Goal: Find specific page/section

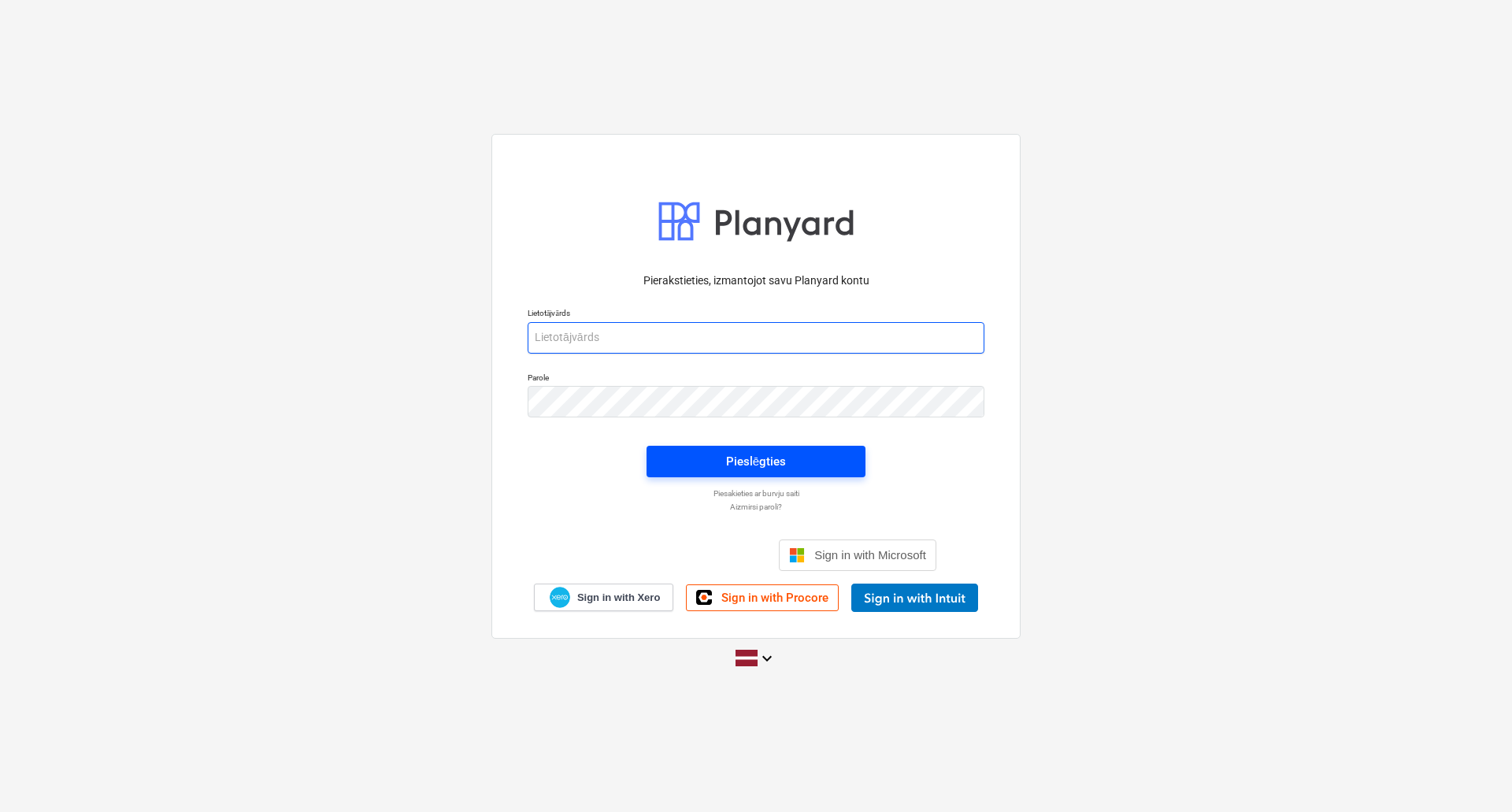
type input "[EMAIL_ADDRESS][DOMAIN_NAME]"
click at [711, 470] on span "Pieslēgties" at bounding box center [756, 461] width 181 height 21
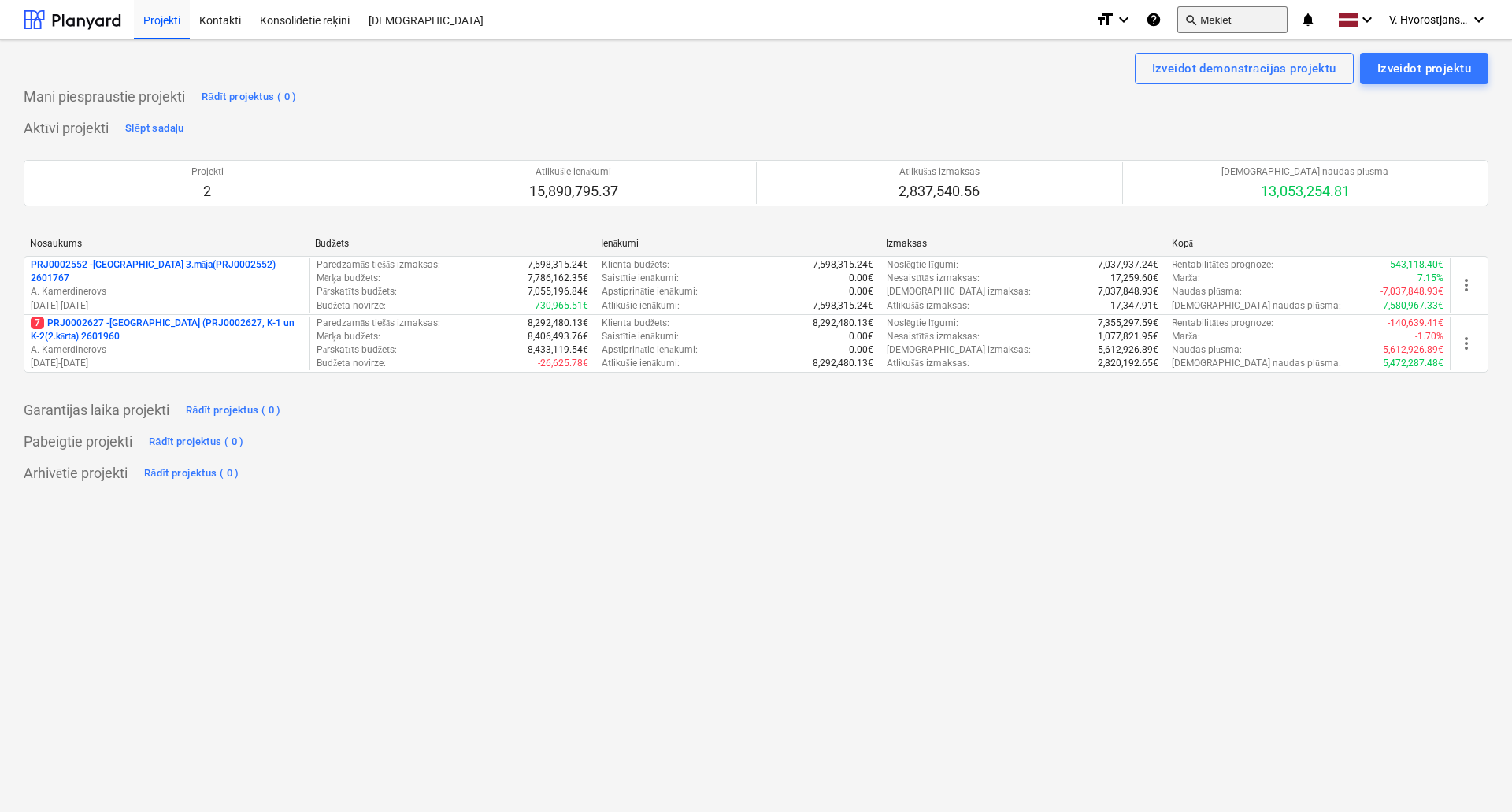
click at [1215, 18] on button "search Meklēt" at bounding box center [1232, 20] width 110 height 27
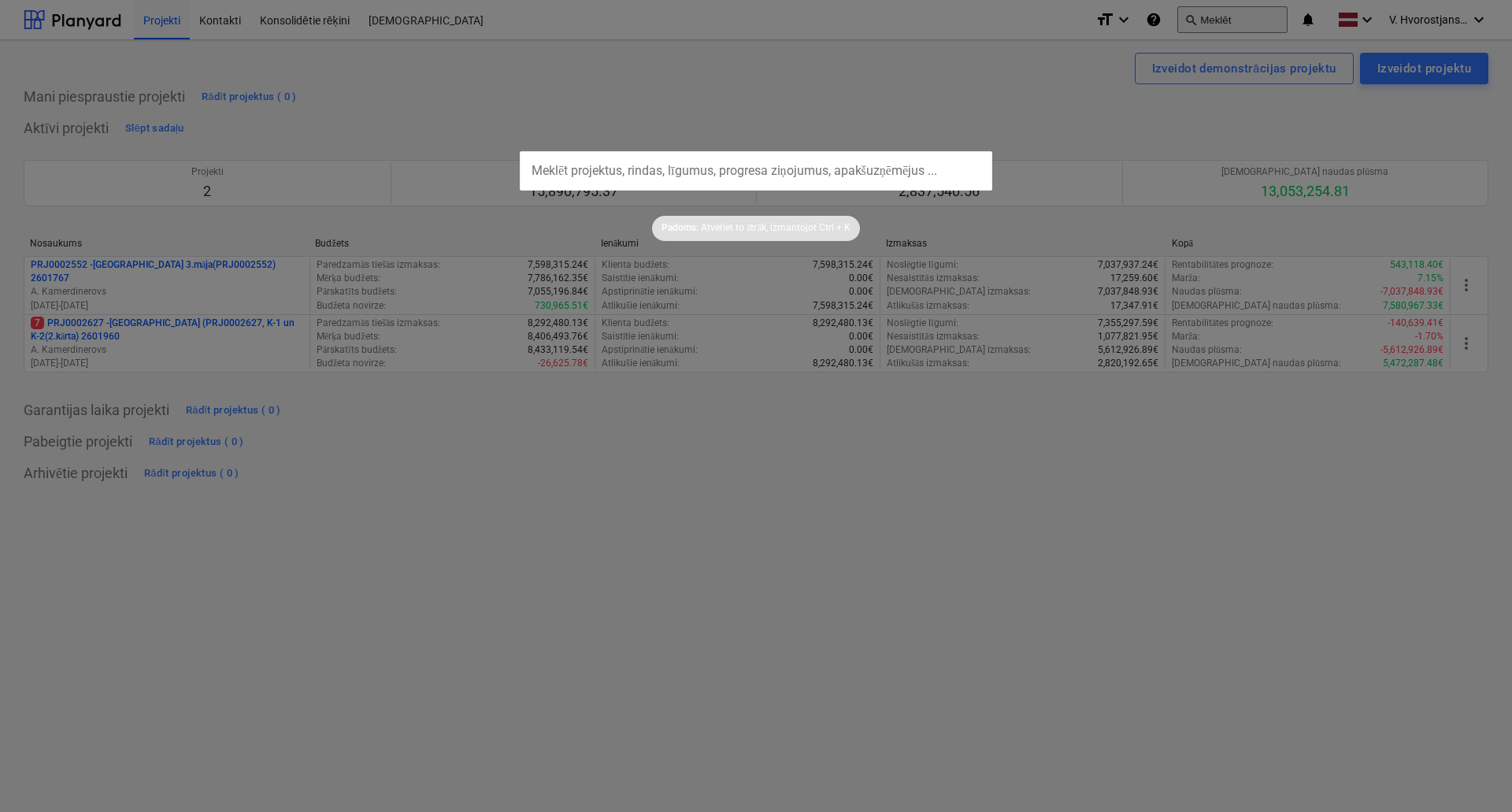
type input "q"
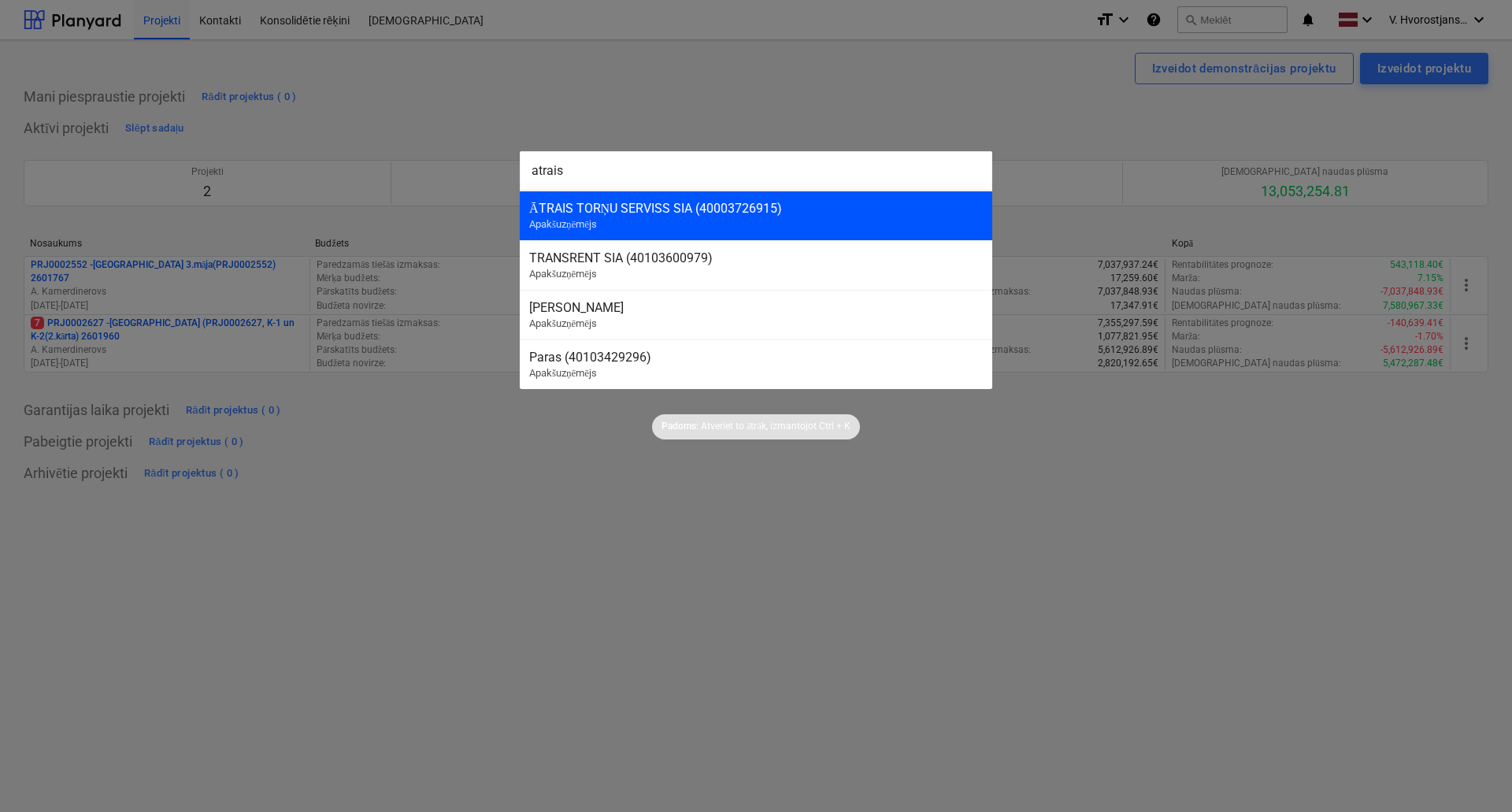
type input "atrais"
click at [667, 221] on div "ĀTRAIS TORŅU SERVISS SIA (40003726915) Apakšuzņēmējs" at bounding box center [756, 215] width 473 height 49
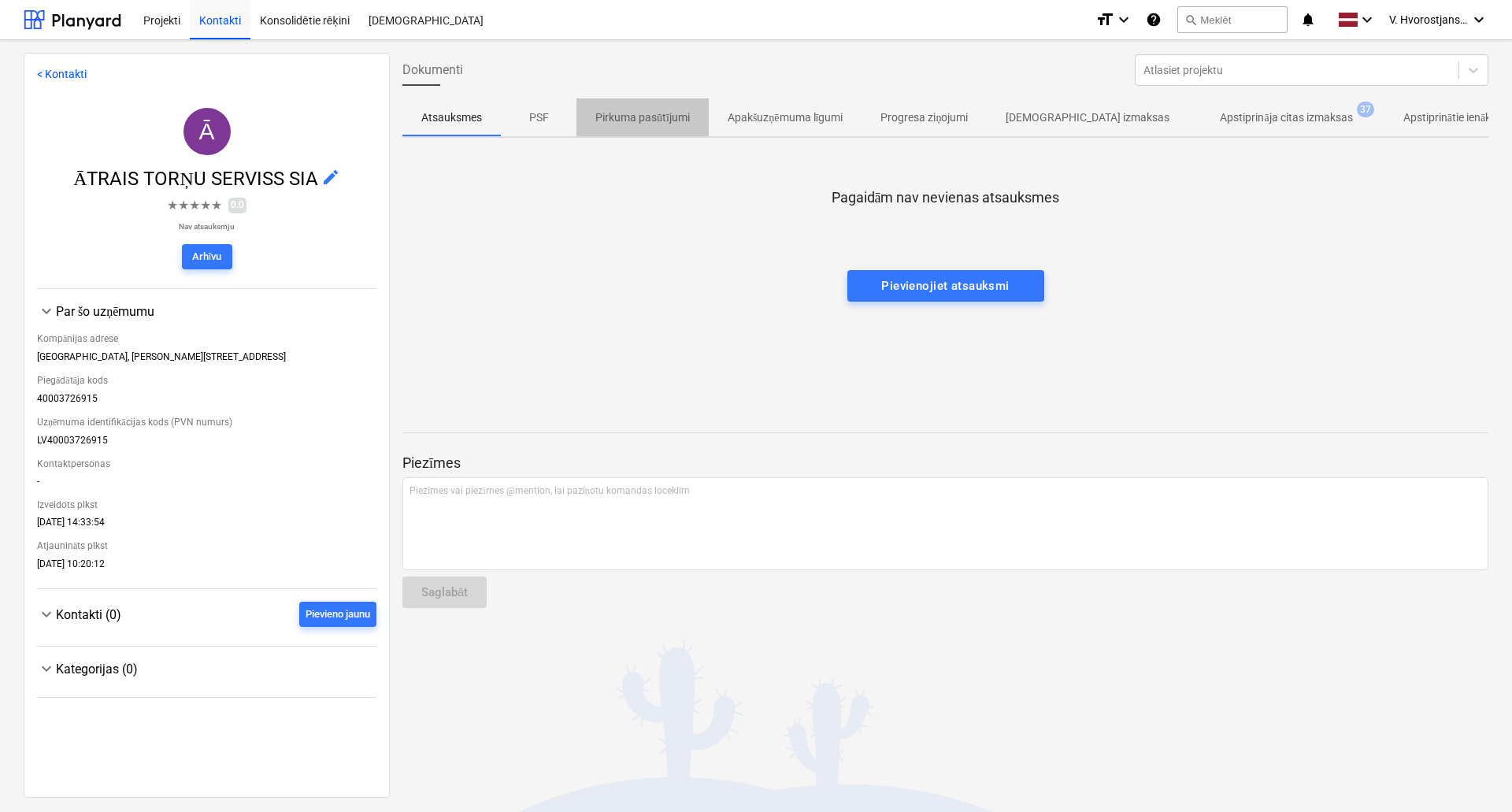
click at [665, 116] on p "Pirkuma pasūtījumi" at bounding box center [642, 117] width 95 height 17
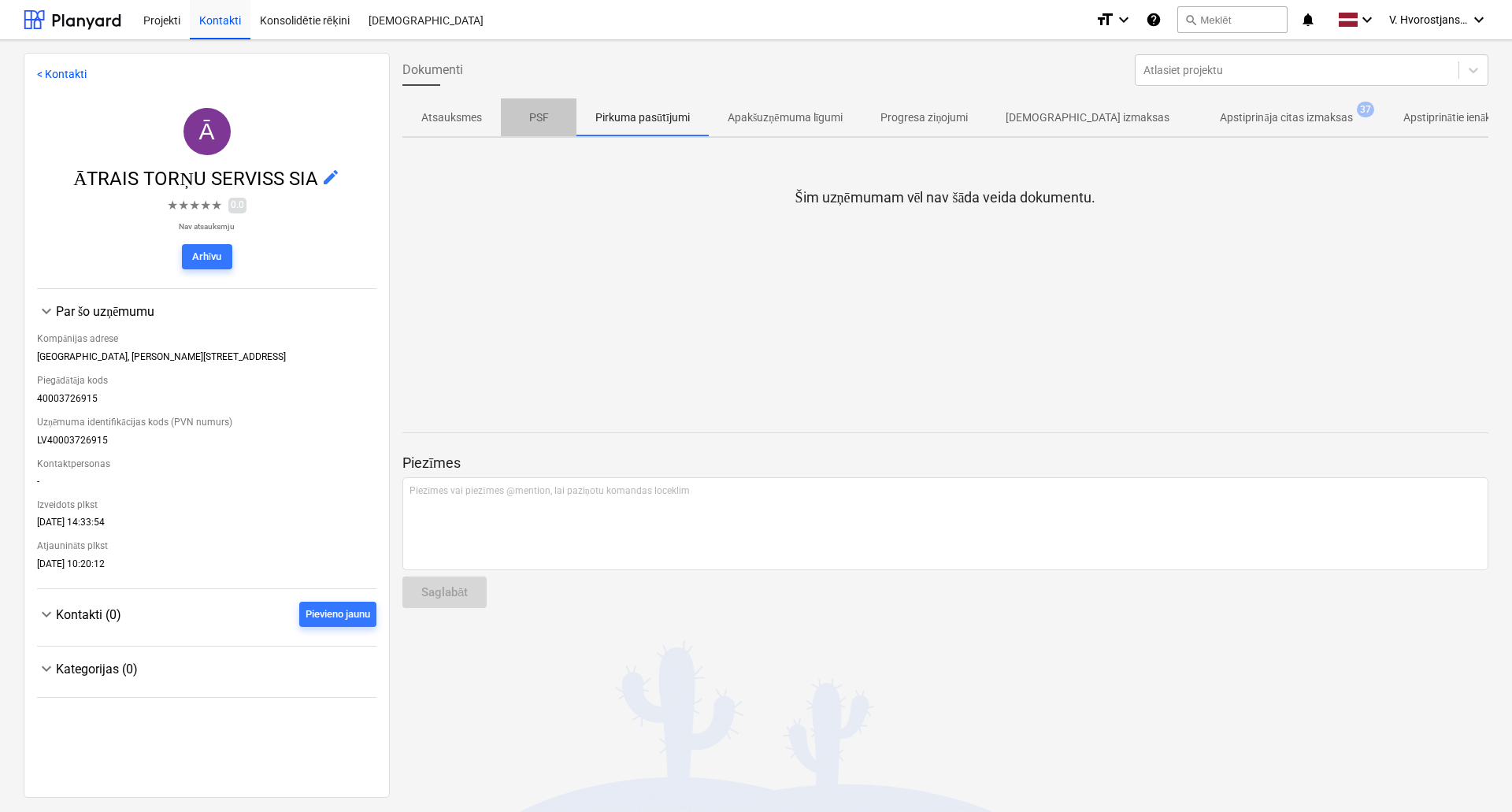
click at [532, 120] on p "PSF" at bounding box center [538, 117] width 37 height 17
click at [775, 118] on p "Apakšuzņēmuma līgumi" at bounding box center [785, 117] width 116 height 17
click at [895, 116] on p "Progresa ziņojumi" at bounding box center [924, 117] width 88 height 17
click at [1219, 120] on p "Apstiprināja citas izmaksas" at bounding box center [1286, 117] width 132 height 17
